Goal: Task Accomplishment & Management: Use online tool/utility

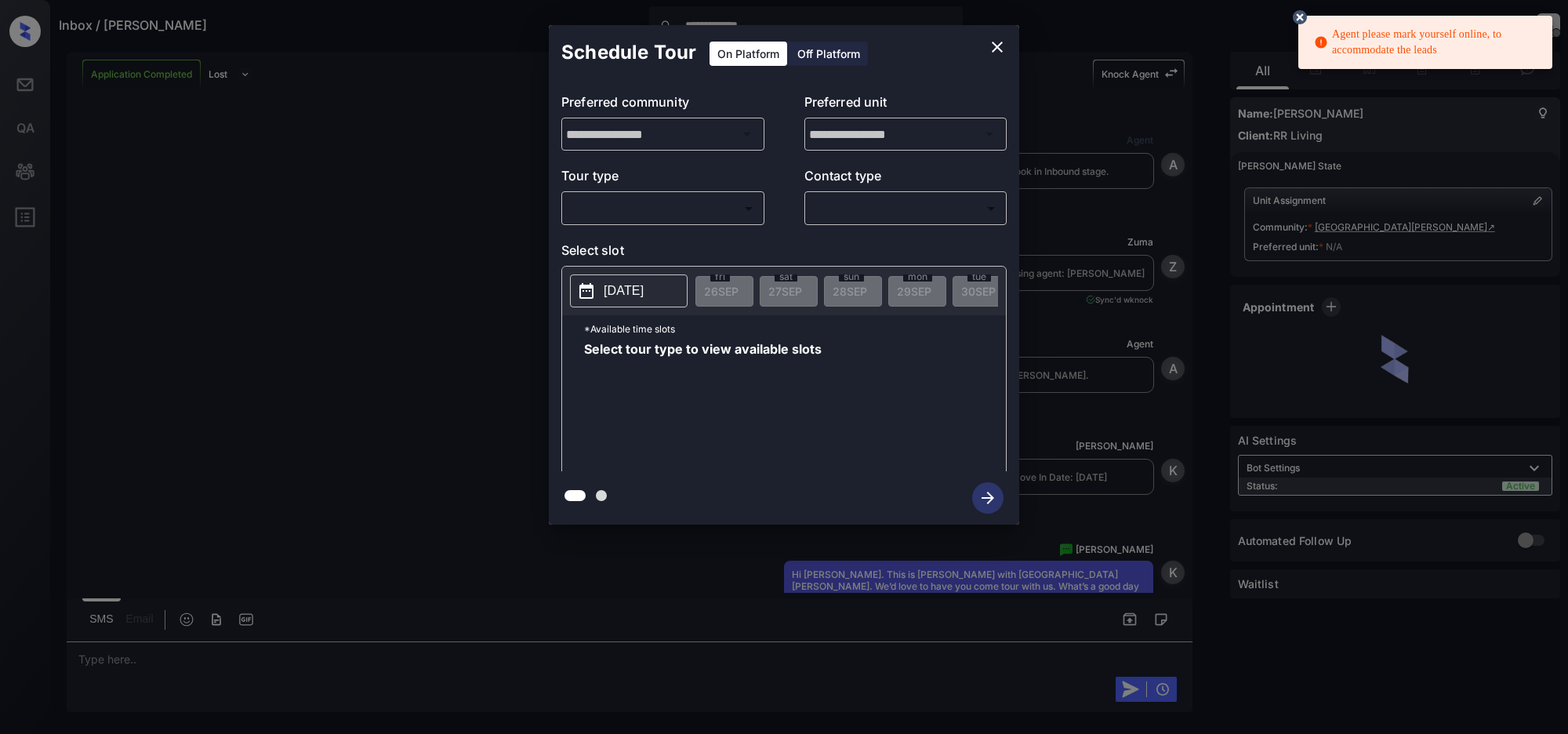
scroll to position [2110, 0]
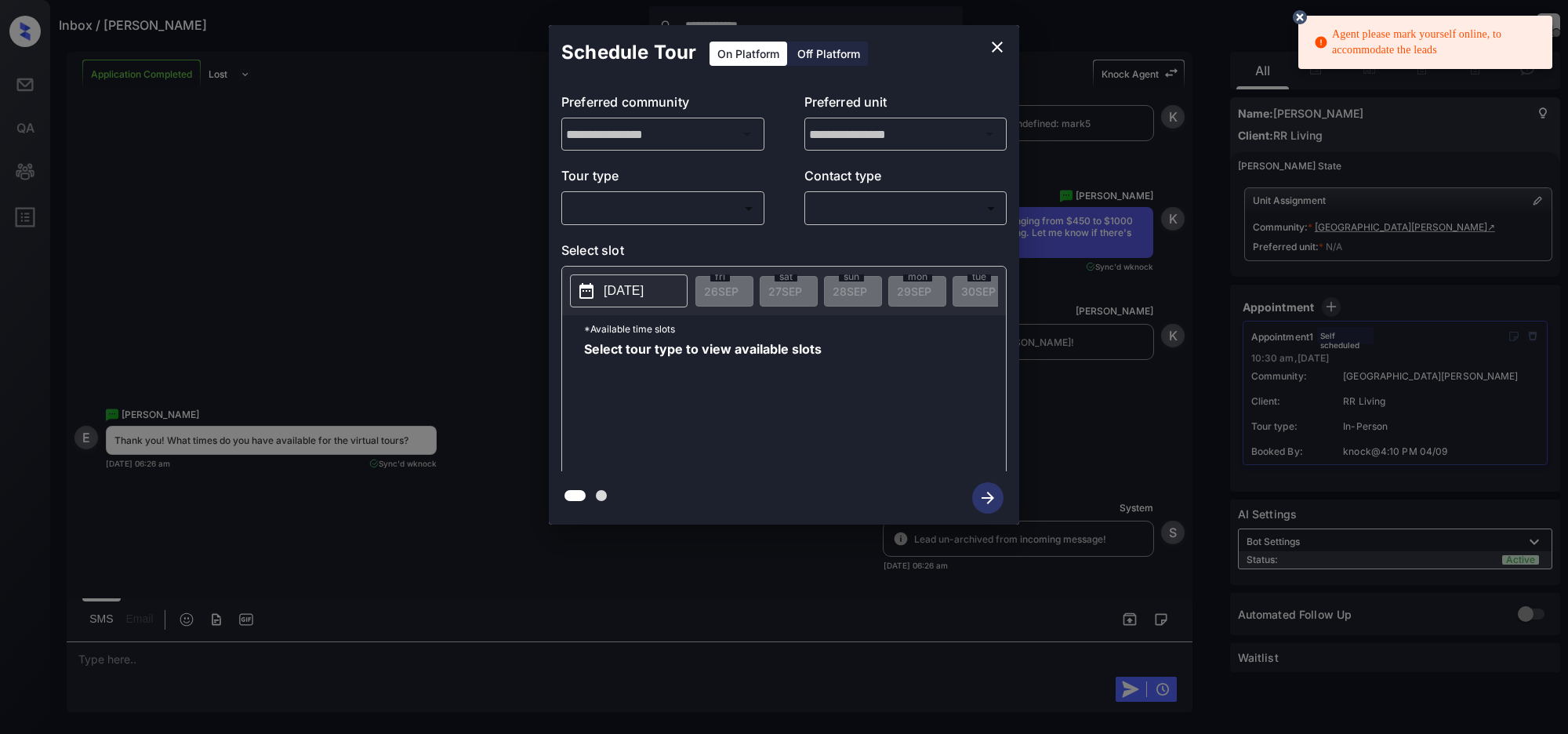
click at [662, 195] on div "​ ​" at bounding box center [663, 208] width 203 height 33
click at [659, 203] on body "**********" at bounding box center [784, 367] width 1568 height 734
click at [710, 210] on div at bounding box center [784, 367] width 1568 height 734
click at [735, 211] on body "**********" at bounding box center [784, 367] width 1568 height 734
drag, startPoint x: 273, startPoint y: 146, endPoint x: 212, endPoint y: 95, distance: 79.5
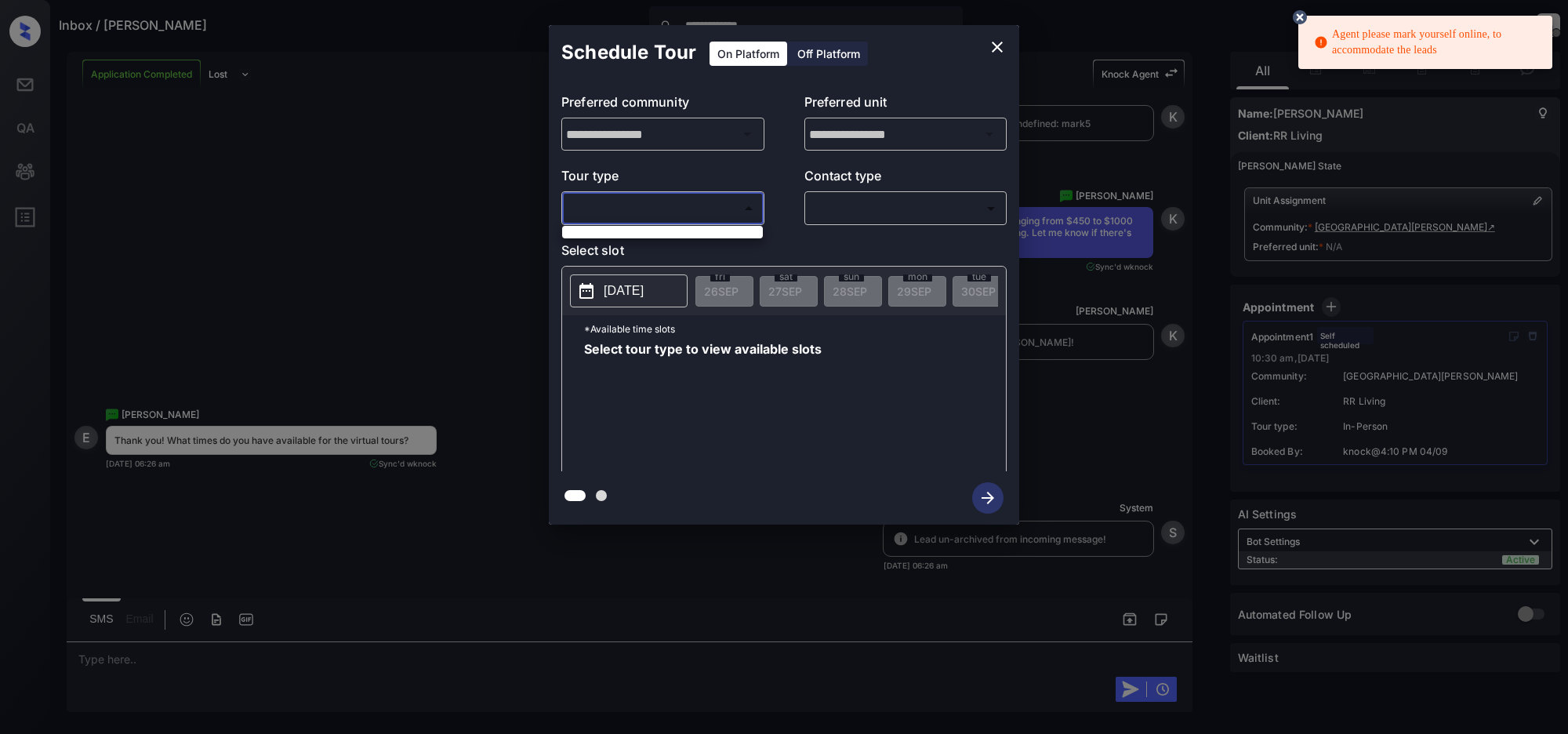
click at [271, 147] on div at bounding box center [784, 367] width 1568 height 734
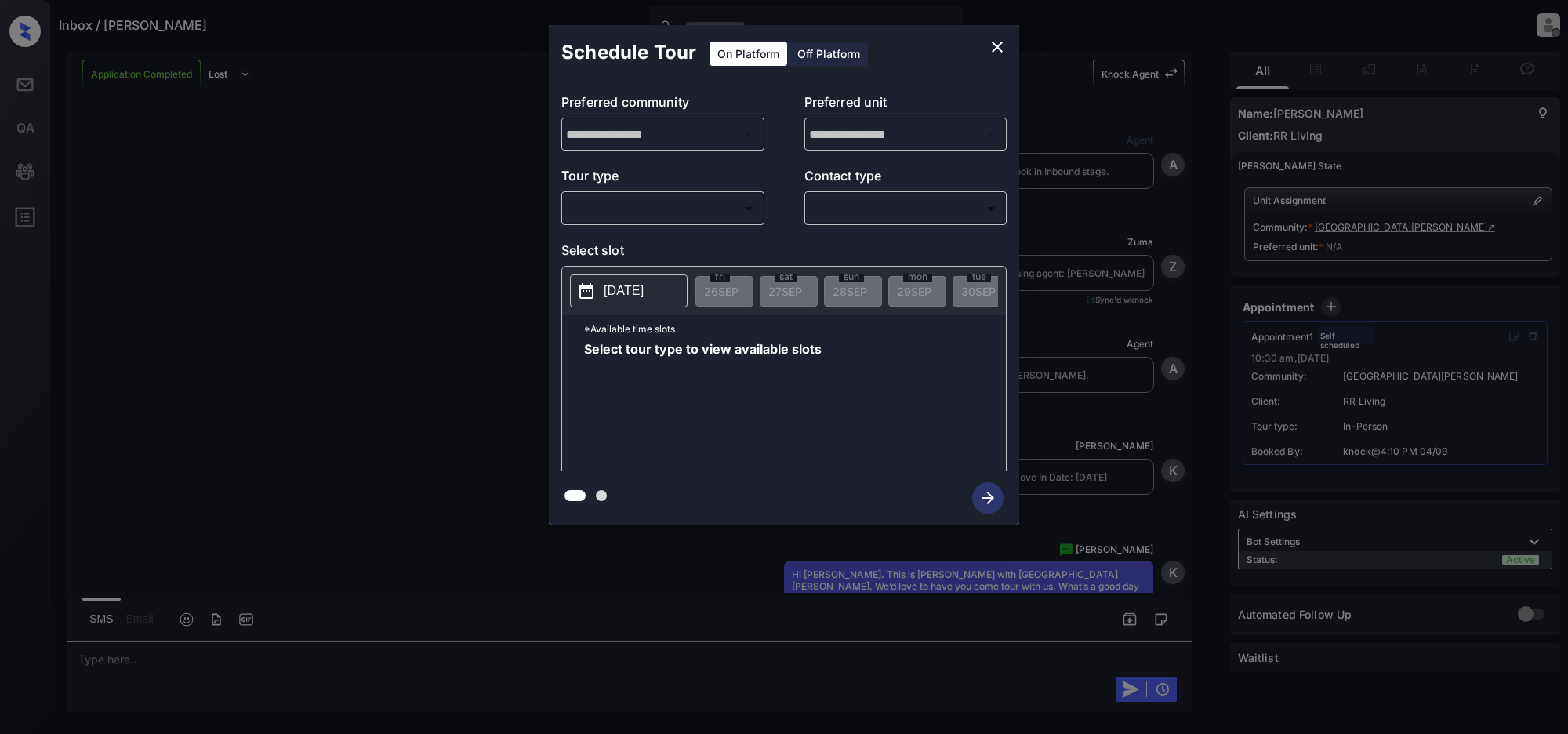
scroll to position [4825, 0]
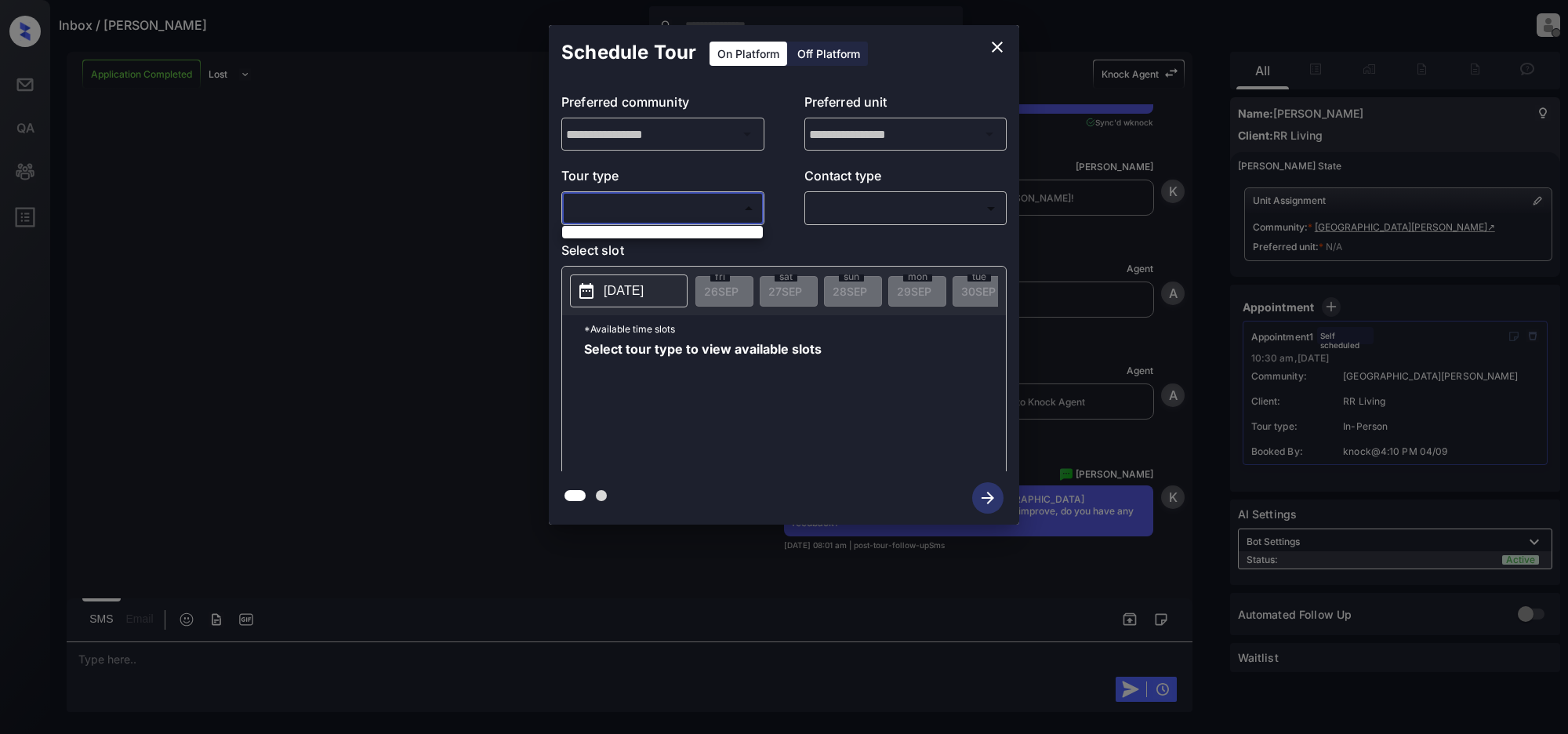
drag, startPoint x: 663, startPoint y: 214, endPoint x: 662, endPoint y: 324, distance: 110.0
click at [661, 213] on body "Inbox / [PERSON_NAME] [PERSON_NAME] Offline Set yourself online Set yourself on…" at bounding box center [784, 367] width 1568 height 734
click at [746, 205] on div at bounding box center [784, 367] width 1568 height 734
click at [996, 47] on icon "close" at bounding box center [997, 46] width 11 height 11
